Goal: Information Seeking & Learning: Learn about a topic

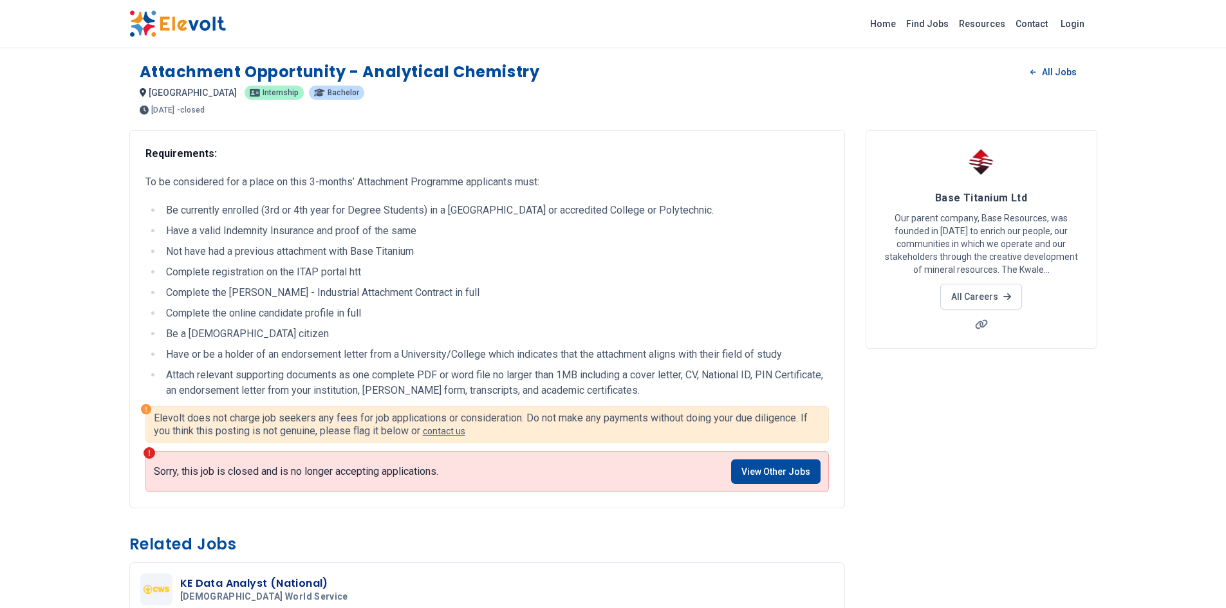
click at [223, 362] on li "Have or be a holder of an endorsement letter from a University/College which in…" at bounding box center [495, 354] width 666 height 15
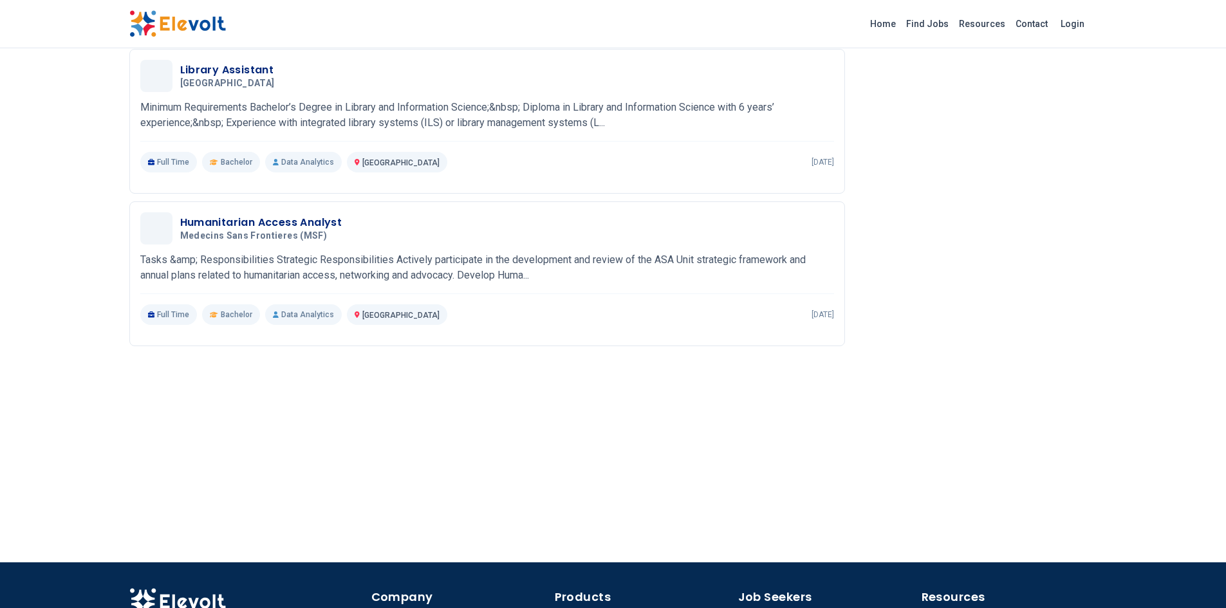
scroll to position [802, 0]
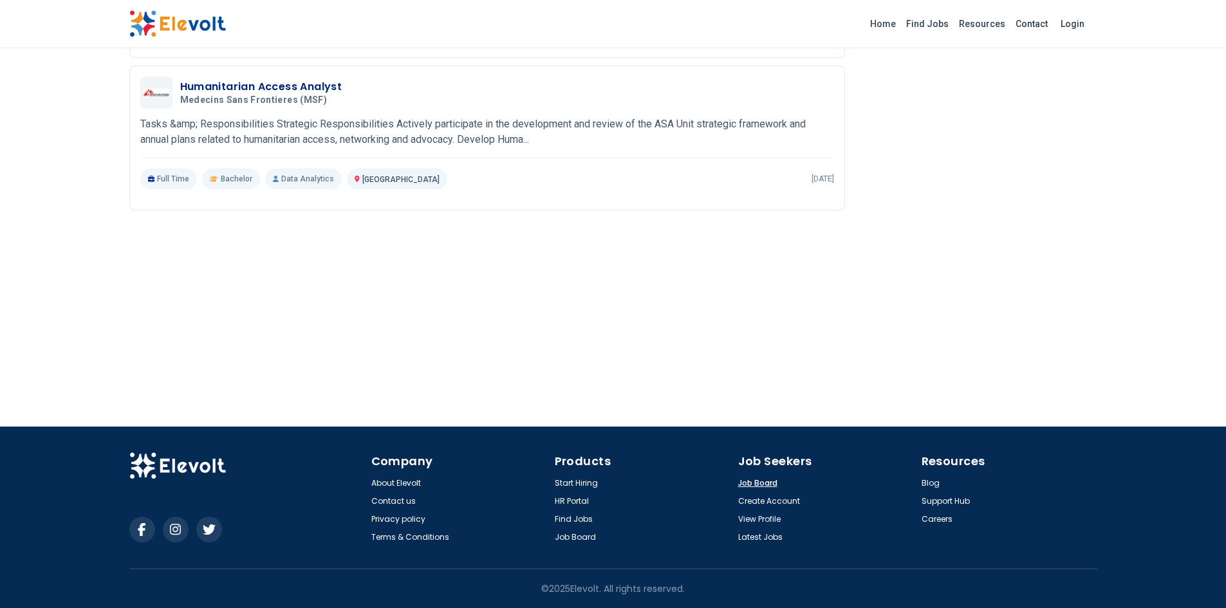
click at [759, 481] on link "Job Board" at bounding box center [757, 483] width 39 height 10
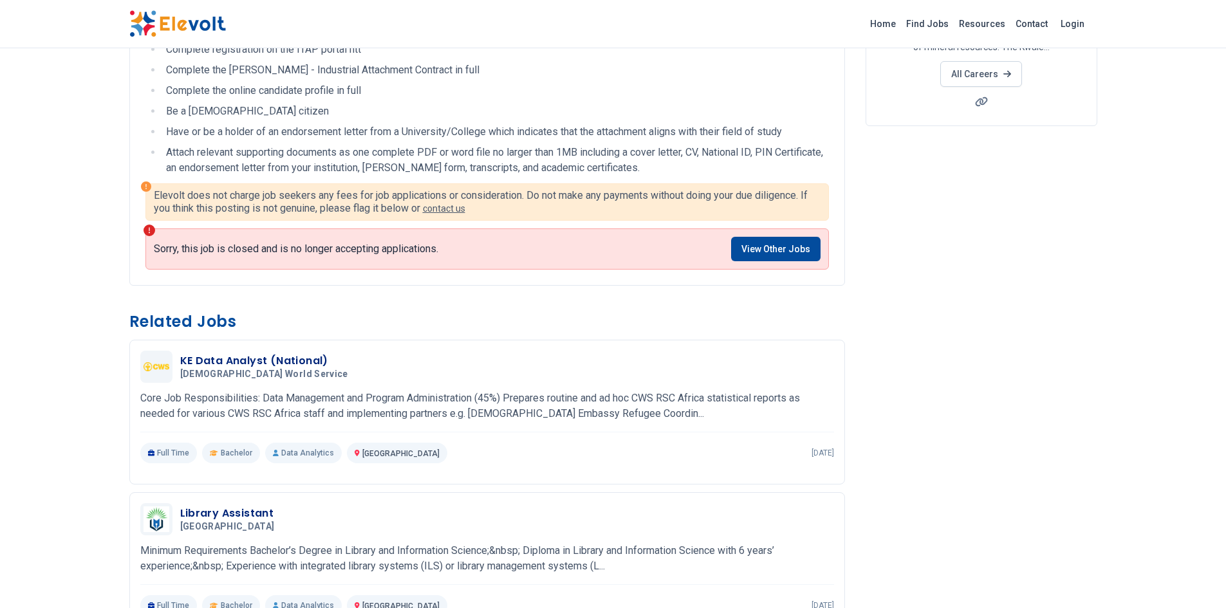
scroll to position [0, 0]
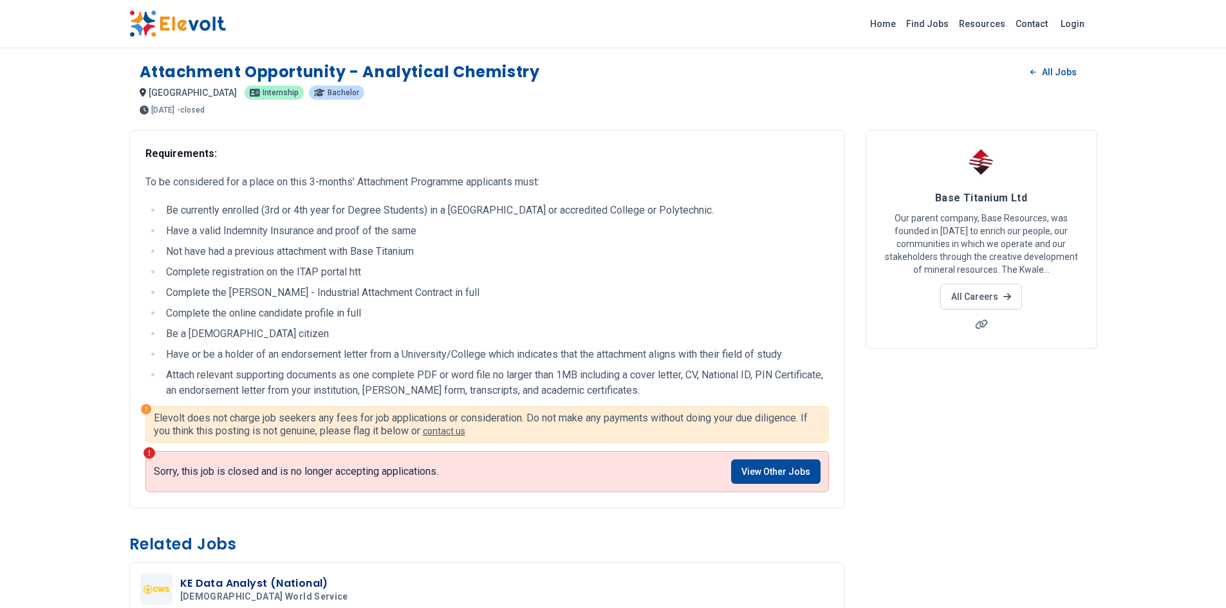
click at [262, 96] on span "internship" at bounding box center [280, 93] width 36 height 8
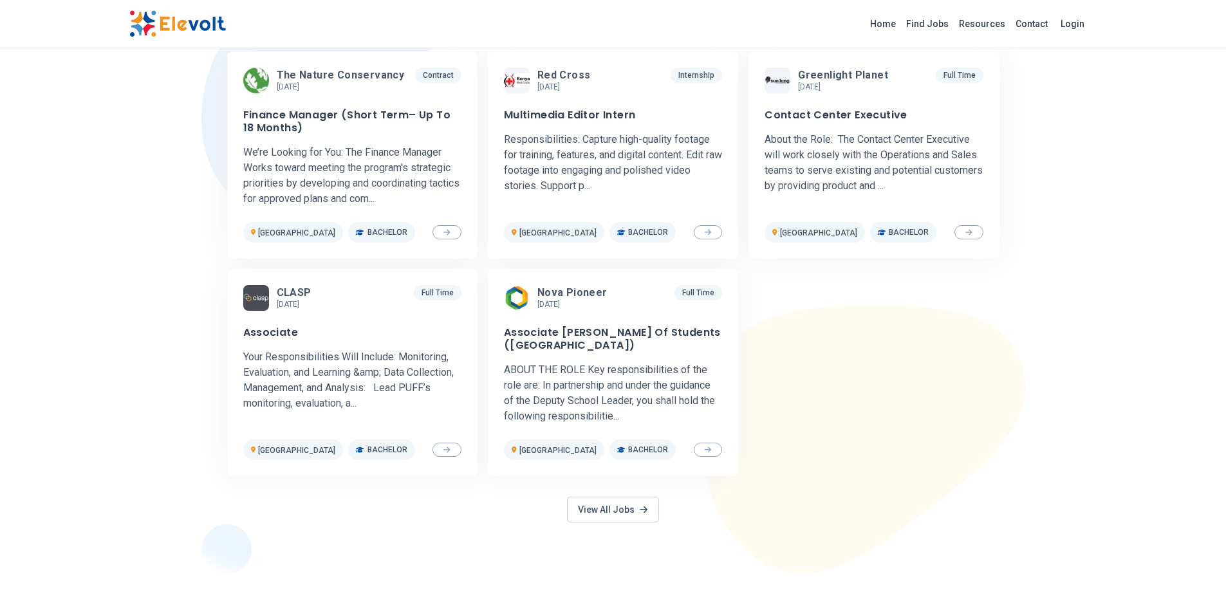
scroll to position [450, 0]
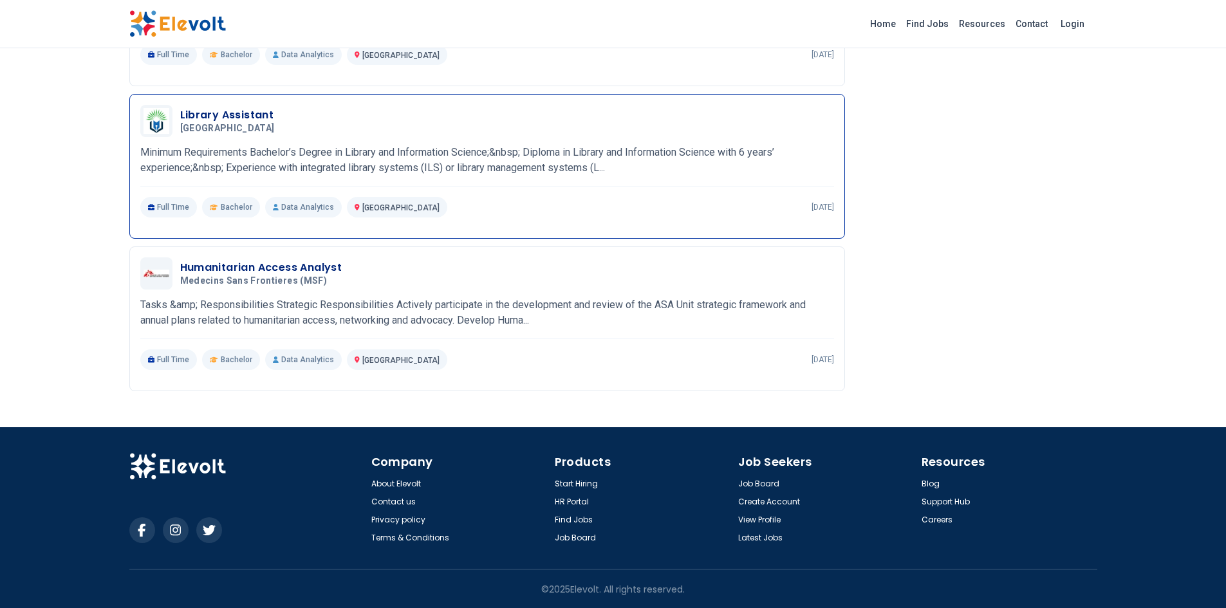
scroll to position [621, 0]
